Goal: Transaction & Acquisition: Purchase product/service

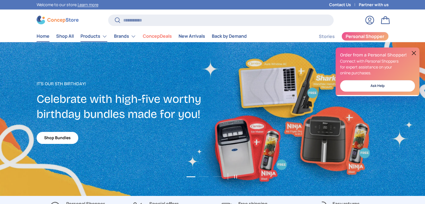
click at [94, 36] on link "Products" at bounding box center [94, 36] width 27 height 11
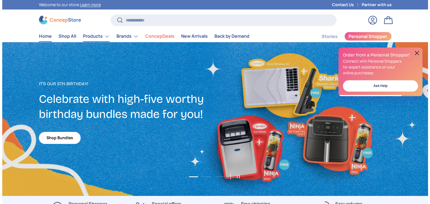
scroll to position [1447, 2287]
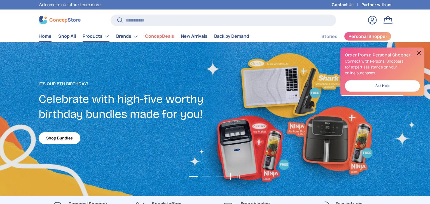
click at [107, 36] on link "Products" at bounding box center [96, 36] width 27 height 11
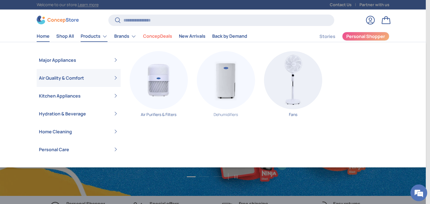
click at [217, 82] on img "Primary" at bounding box center [226, 80] width 58 height 58
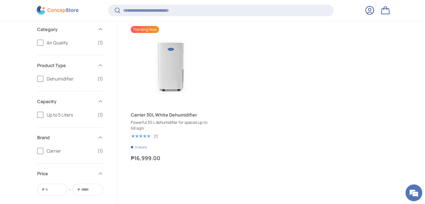
scroll to position [139, 0]
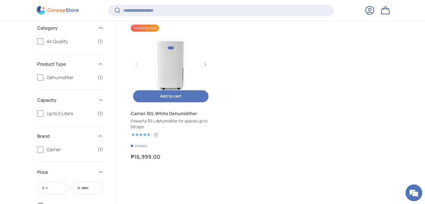
click at [167, 76] on link "Carrier 30L White Dehumidifier" at bounding box center [171, 65] width 80 height 80
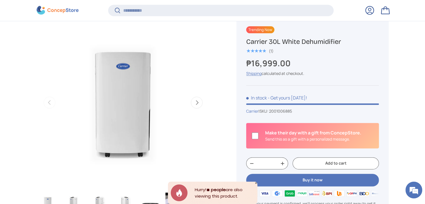
click at [197, 104] on button "Next" at bounding box center [197, 103] width 12 height 12
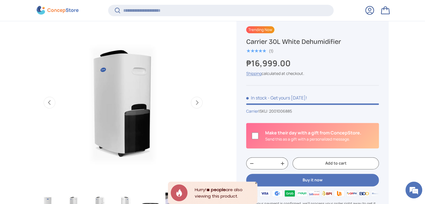
click at [197, 103] on button "Next" at bounding box center [197, 103] width 12 height 12
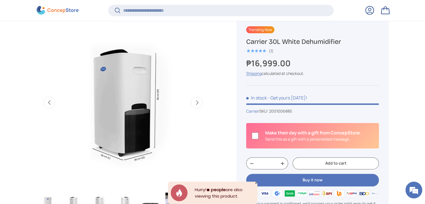
click at [197, 103] on button "Next" at bounding box center [197, 103] width 12 height 12
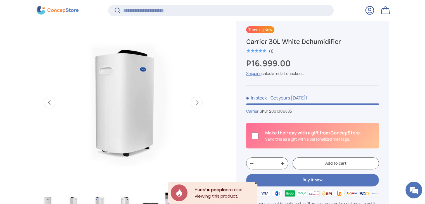
click at [197, 102] on button "Next" at bounding box center [197, 103] width 12 height 12
